Goal: Navigation & Orientation: Find specific page/section

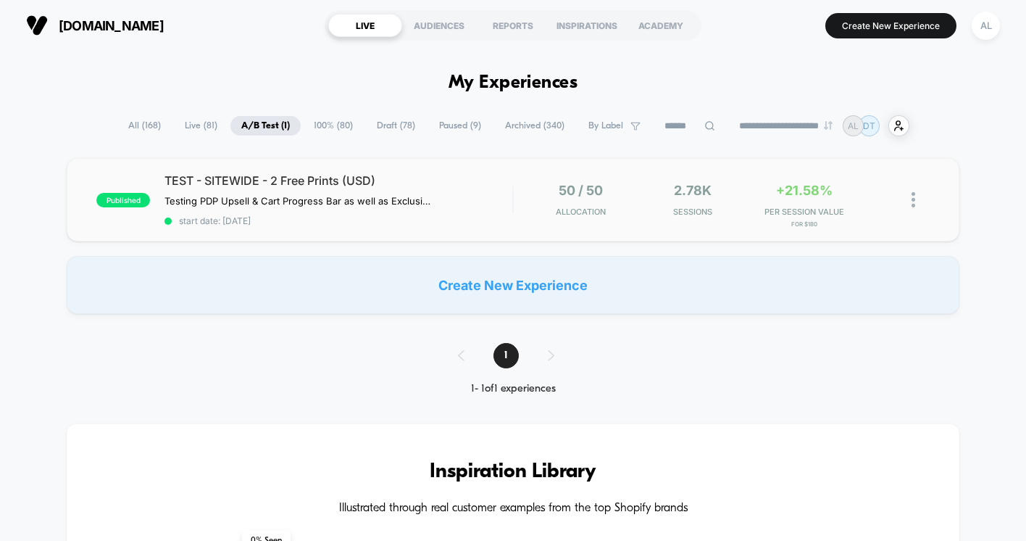
click at [699, 223] on div "published TEST - SITEWIDE - 2 Free Prints (USD) Testing PDP Upsell & Cart Progr…" at bounding box center [513, 199] width 893 height 83
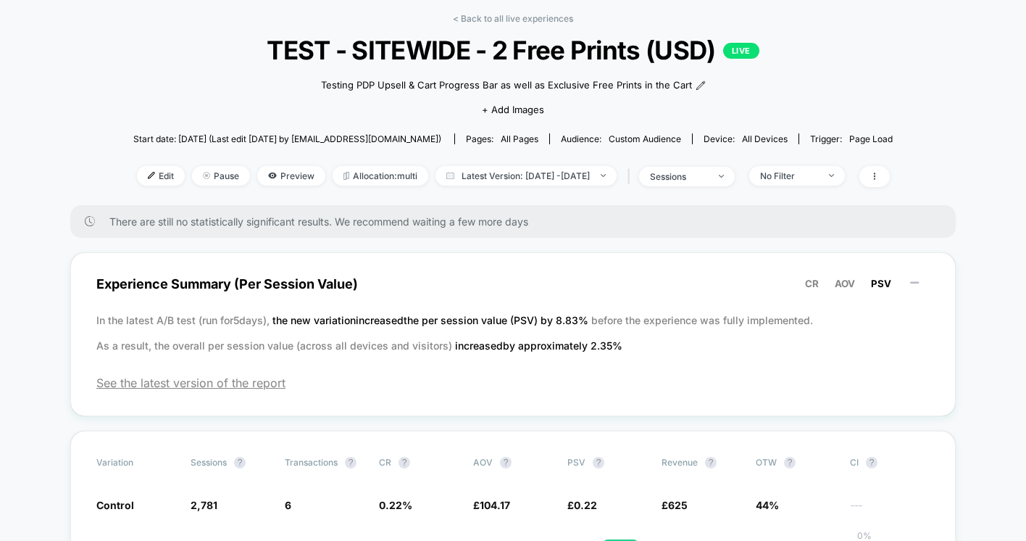
scroll to position [70, 0]
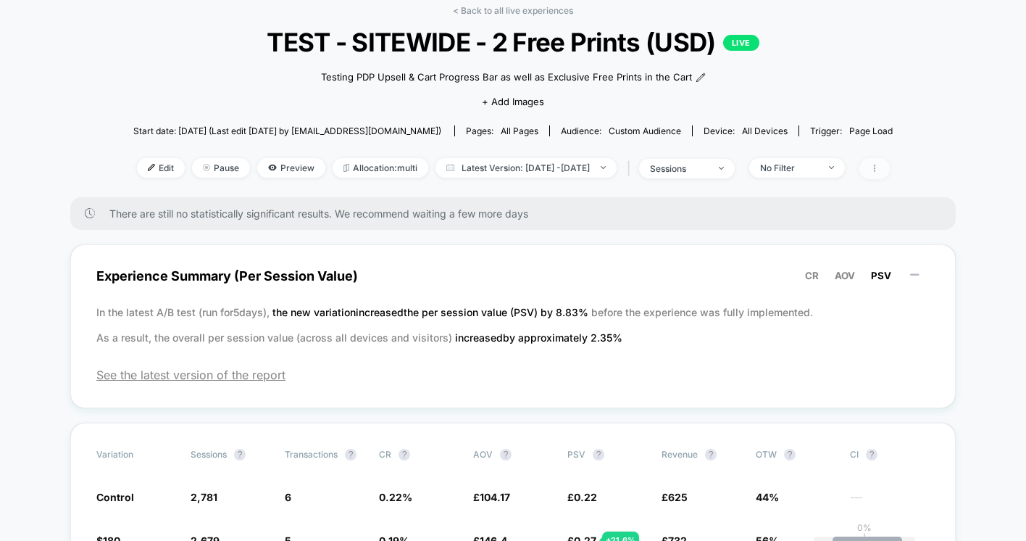
click at [890, 176] on span at bounding box center [874, 168] width 30 height 21
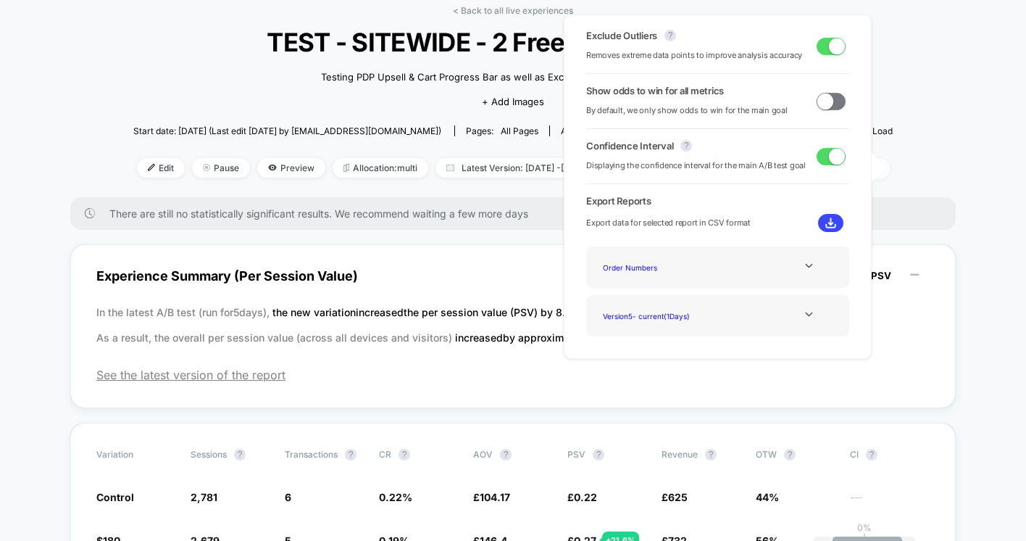
click at [890, 173] on span at bounding box center [874, 168] width 30 height 21
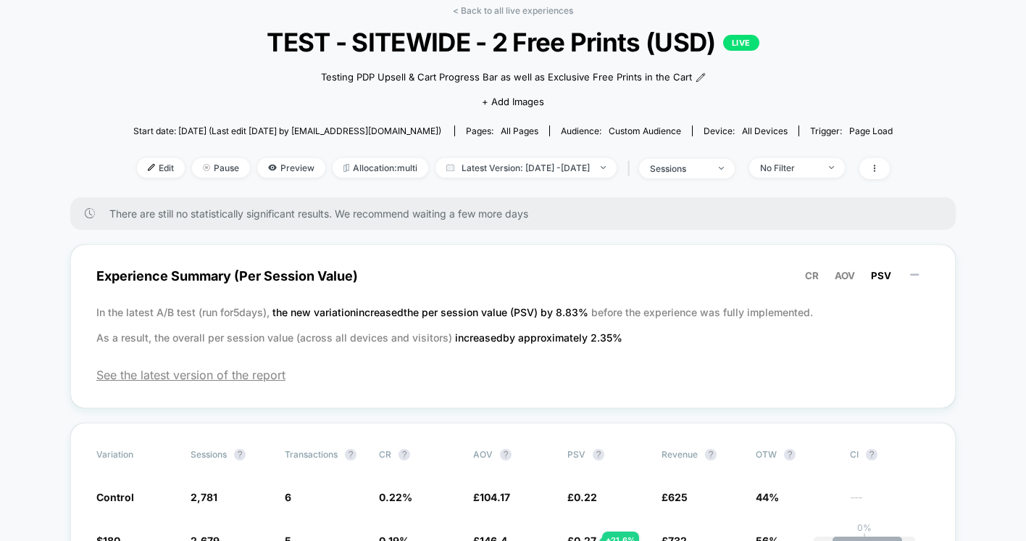
click at [890, 165] on span at bounding box center [874, 168] width 30 height 21
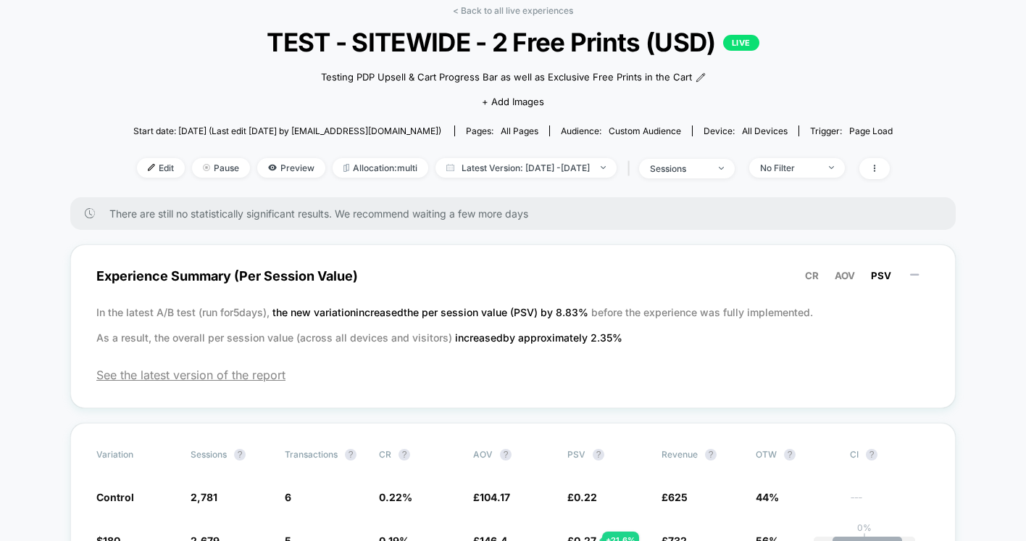
scroll to position [234, 0]
